Goal: Task Accomplishment & Management: Manage account settings

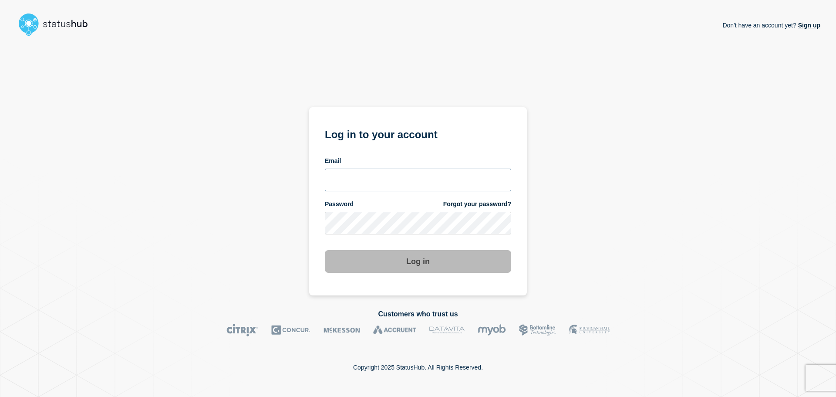
paste input "it.billing@globaldata.com"
type input "it.billing@globaldata.com"
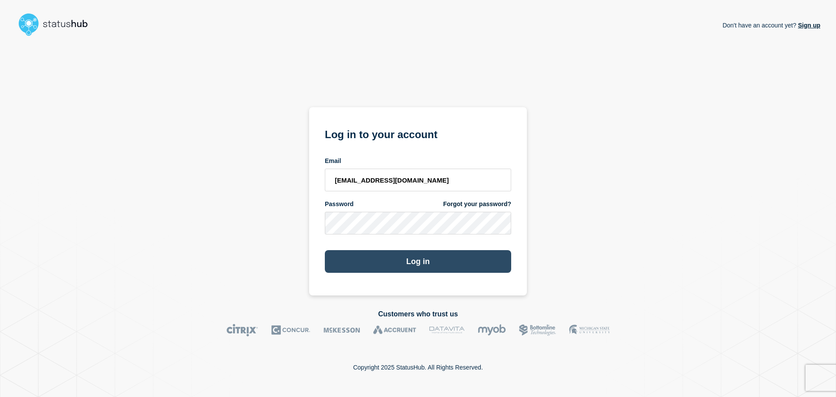
click at [385, 264] on button "Log in" at bounding box center [418, 261] width 186 height 23
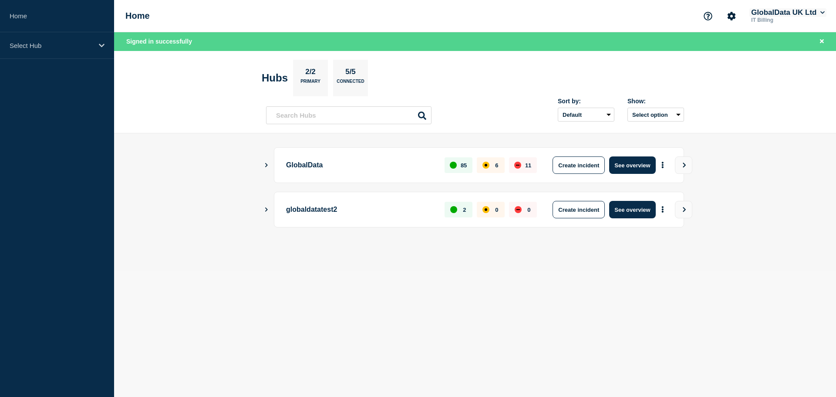
click at [819, 13] on button "GlobalData UK Ltd" at bounding box center [788, 12] width 77 height 9
click at [714, 90] on header "Hubs 2/2 Primary 5/5 Connected Sort by: Default Last added Last updated Most ac…" at bounding box center [475, 92] width 722 height 83
click at [663, 167] on icon "More actions" at bounding box center [663, 165] width 2 height 7
click at [662, 208] on icon "More actions" at bounding box center [663, 209] width 3 height 7
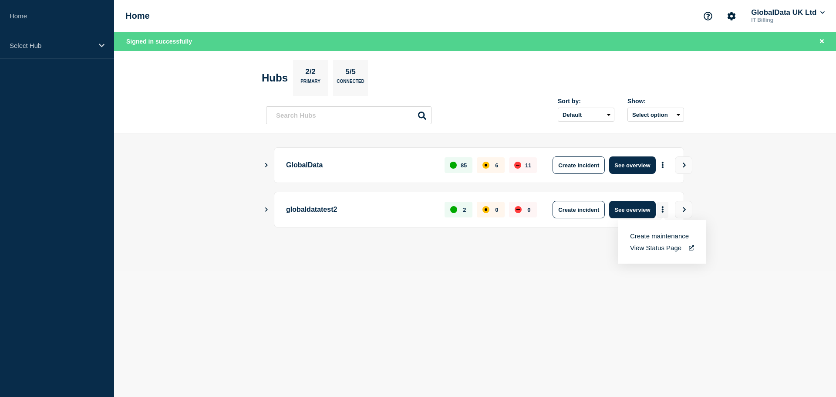
click at [662, 208] on icon "More actions" at bounding box center [663, 209] width 3 height 7
click at [728, 17] on icon "Account settings" at bounding box center [732, 16] width 8 height 8
click at [709, 76] on link "Billing" at bounding box center [716, 73] width 17 height 7
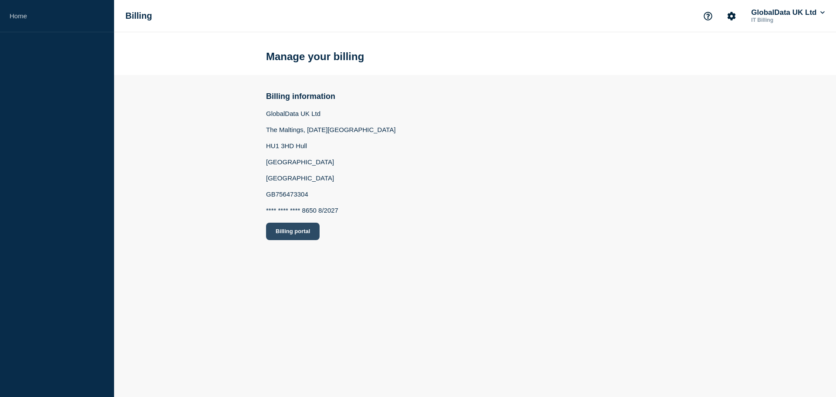
click at [298, 232] on button "Billing portal" at bounding box center [293, 231] width 54 height 17
